Goal: Information Seeking & Learning: Find specific fact

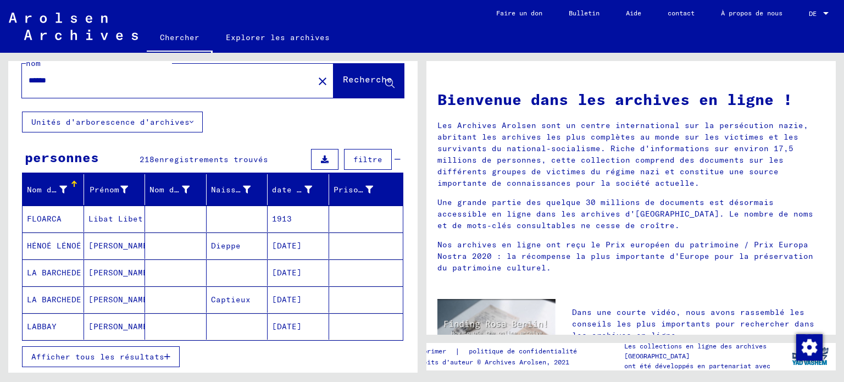
scroll to position [55, 0]
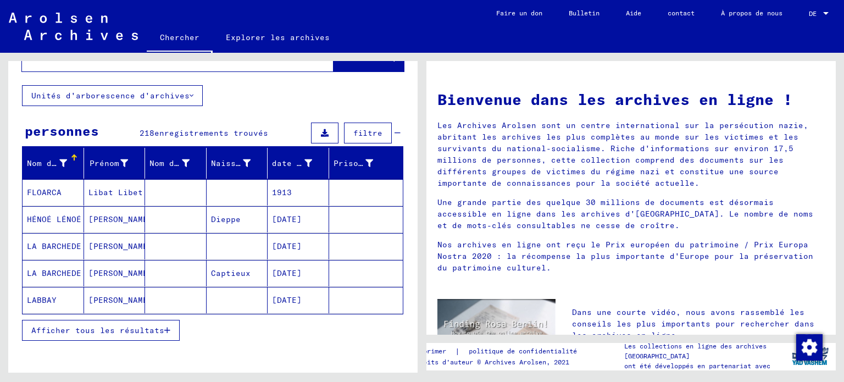
click at [111, 335] on font "Afficher tous les résultats" at bounding box center [97, 330] width 133 height 10
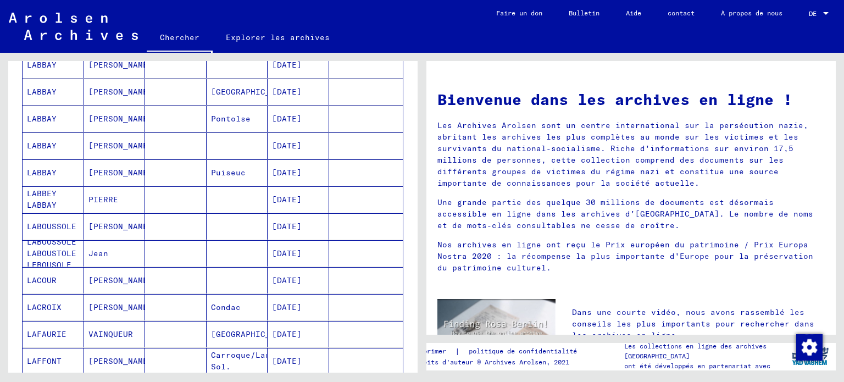
scroll to position [220, 0]
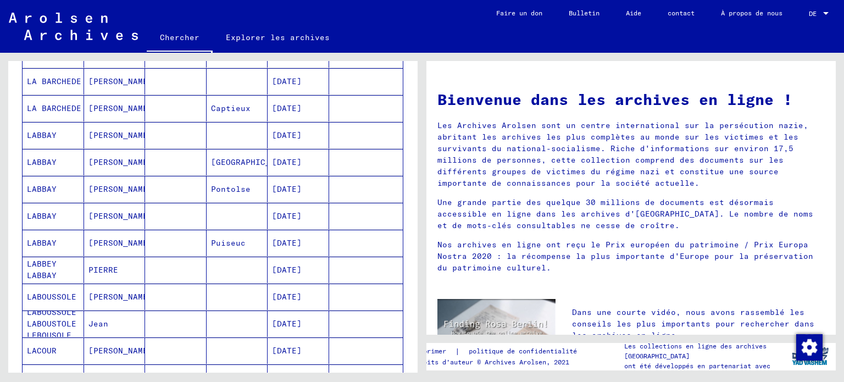
click at [99, 140] on font "[PERSON_NAME]" at bounding box center [120, 135] width 64 height 10
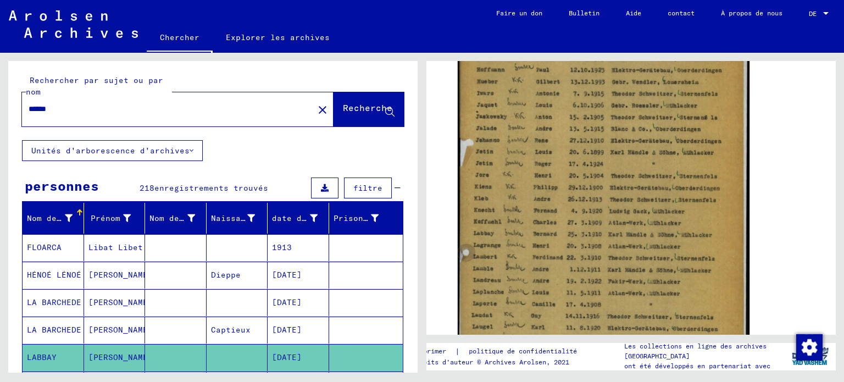
drag, startPoint x: 90, startPoint y: 127, endPoint x: 55, endPoint y: 149, distance: 41.2
click at [22, 121] on div "******" at bounding box center [164, 109] width 285 height 25
type input "*******"
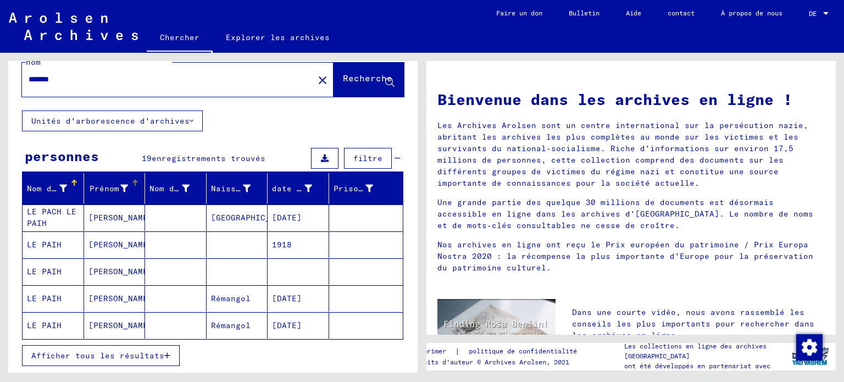
scroll to position [55, 0]
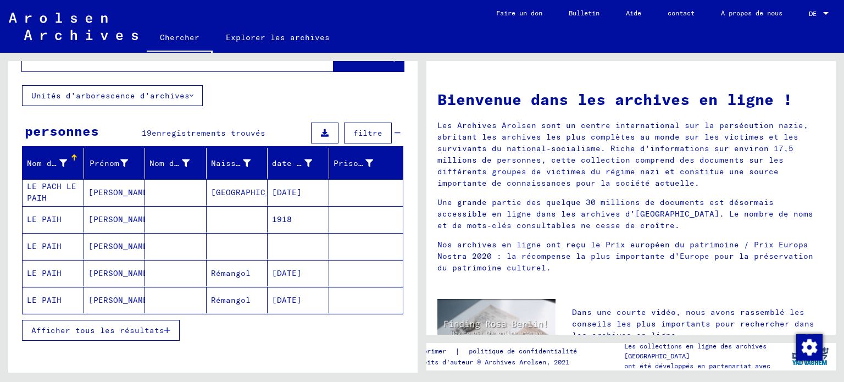
click at [97, 335] on font "Afficher tous les résultats" at bounding box center [97, 330] width 133 height 10
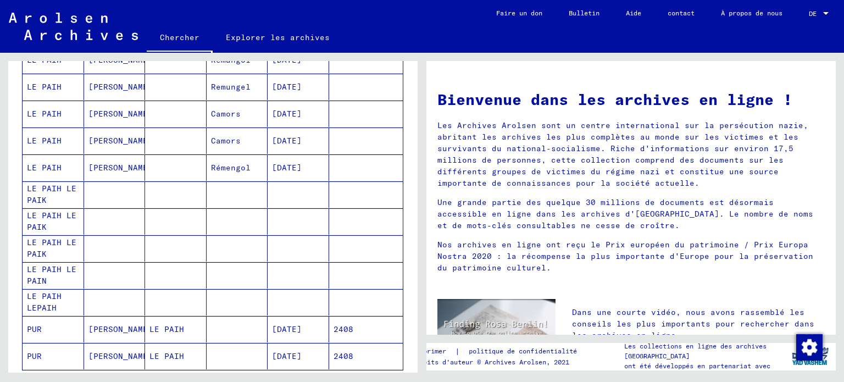
scroll to position [439, 0]
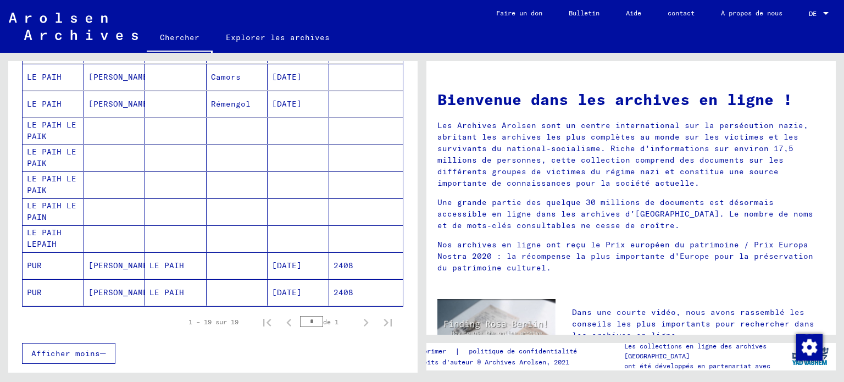
click at [117, 270] on font "[PERSON_NAME]" at bounding box center [120, 265] width 64 height 10
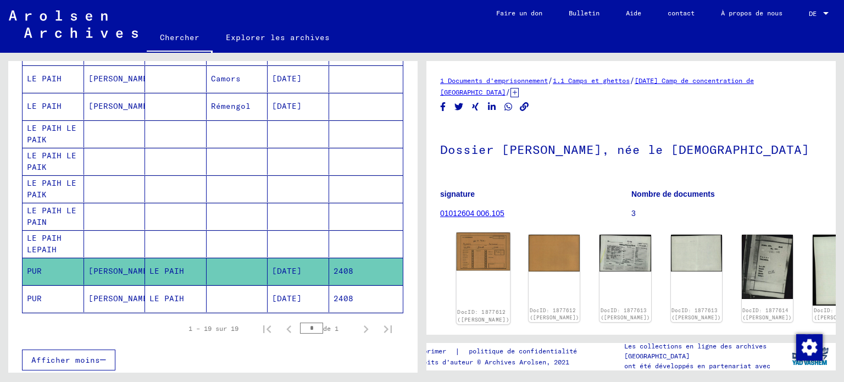
click at [475, 308] on font "DocID: 1877612 ([PERSON_NAME])" at bounding box center [483, 315] width 52 height 14
